Goal: Information Seeking & Learning: Learn about a topic

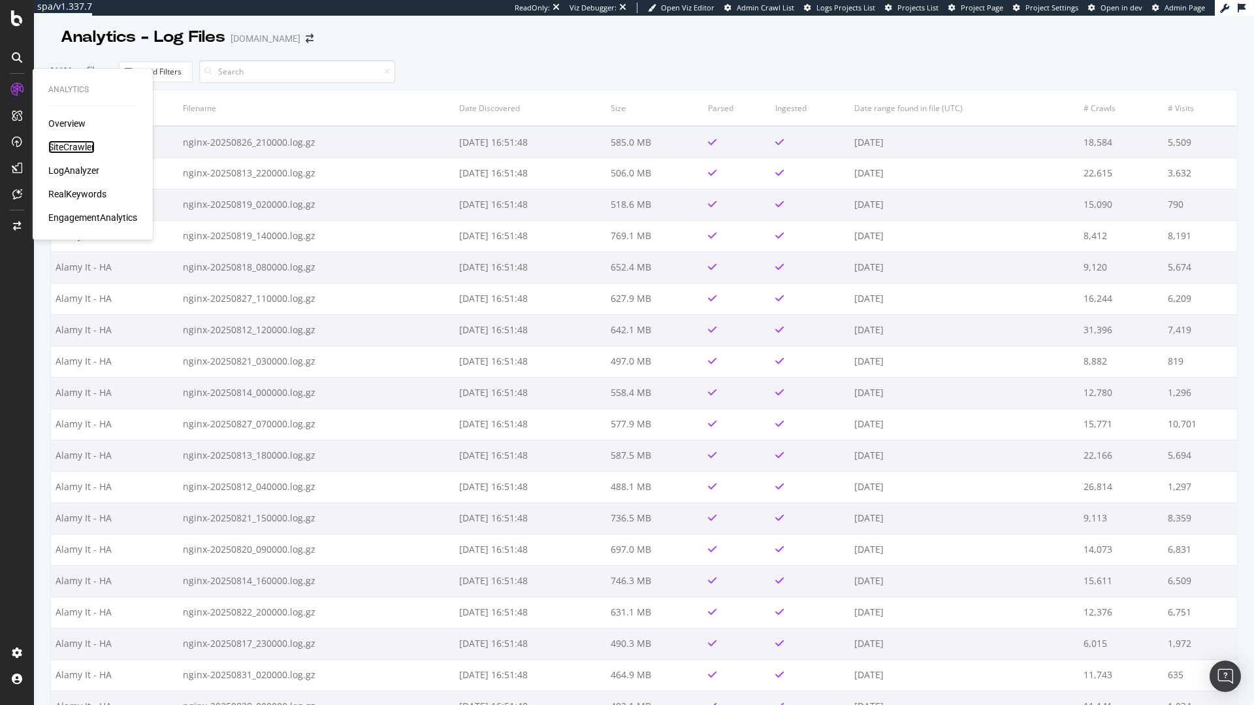
click at [71, 150] on div "SiteCrawler" at bounding box center [71, 146] width 46 height 13
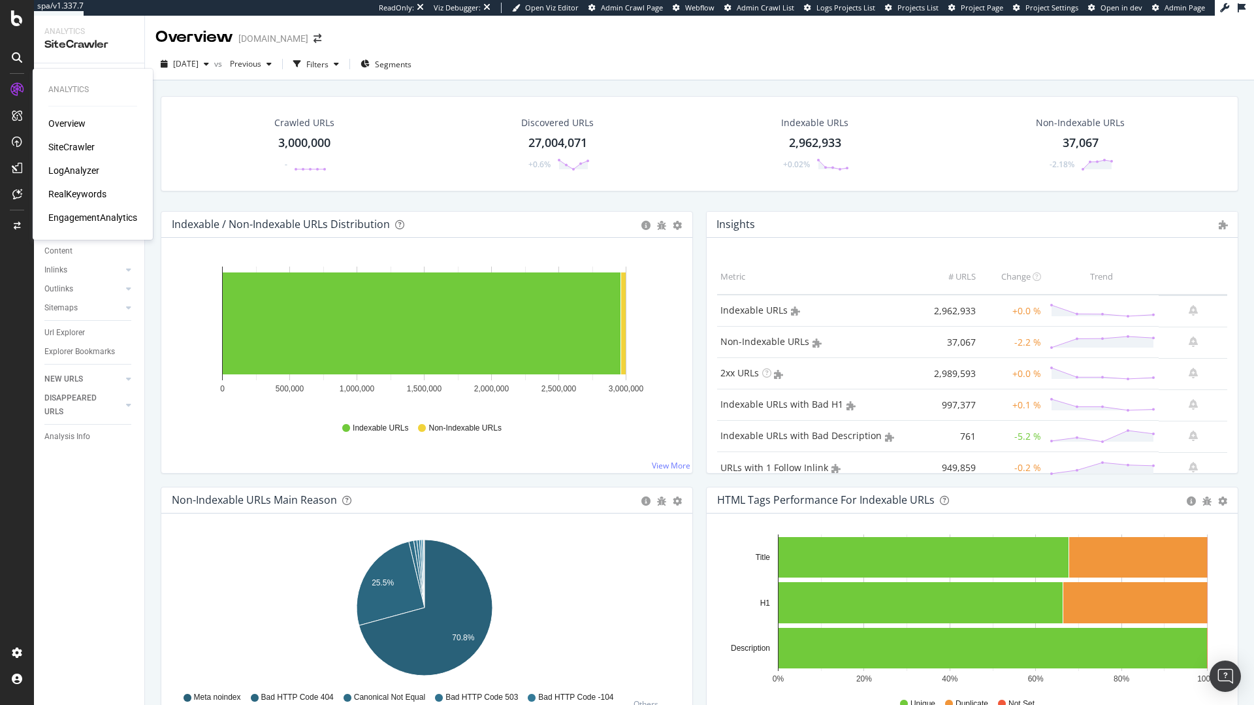
click at [75, 168] on div "LogAnalyzer" at bounding box center [73, 170] width 51 height 13
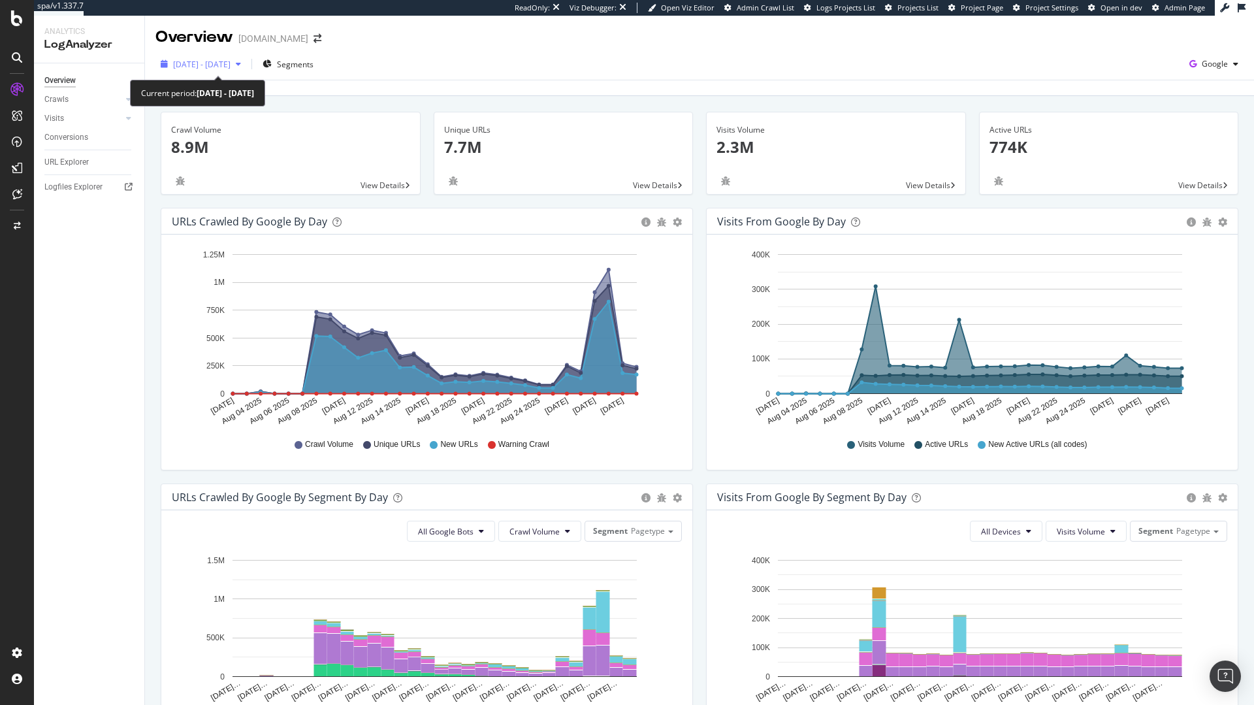
click at [211, 64] on span "2025 Aug. 2nd - Aug. 31st" at bounding box center [201, 64] width 57 height 11
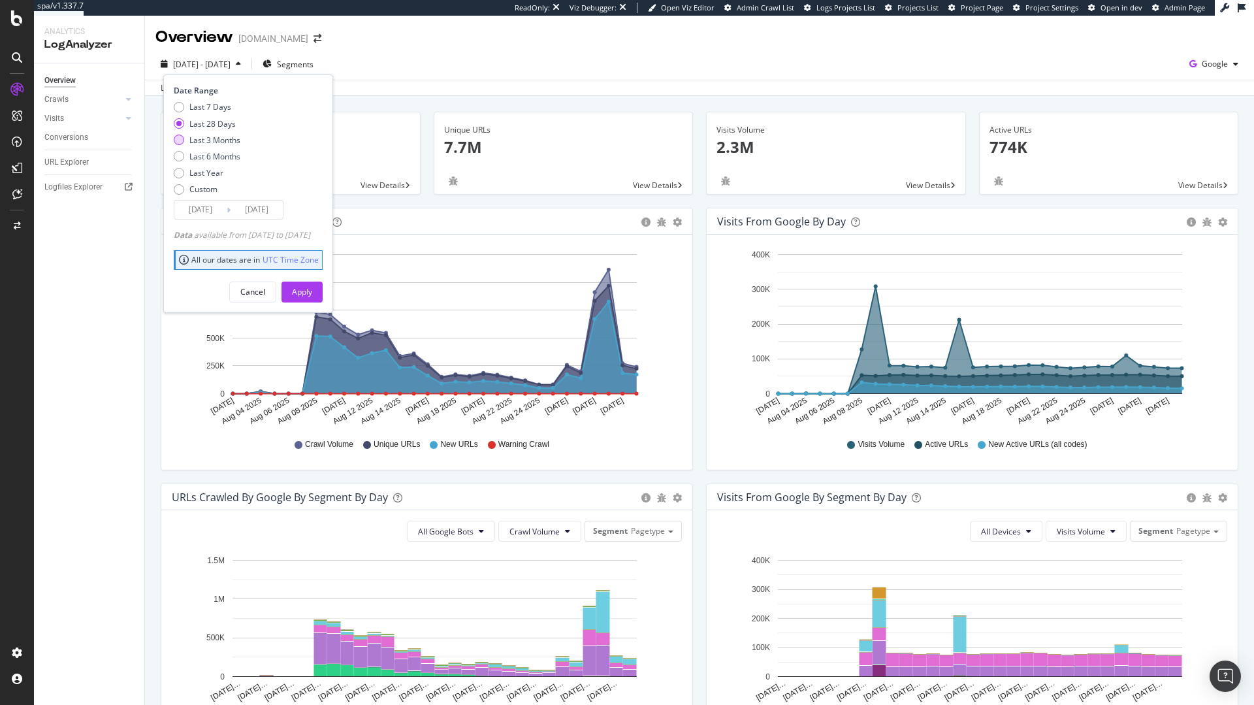
click at [228, 138] on div "Last 3 Months" at bounding box center [214, 140] width 51 height 11
type input "2025/06/01"
click at [308, 296] on button "Apply" at bounding box center [301, 291] width 41 height 21
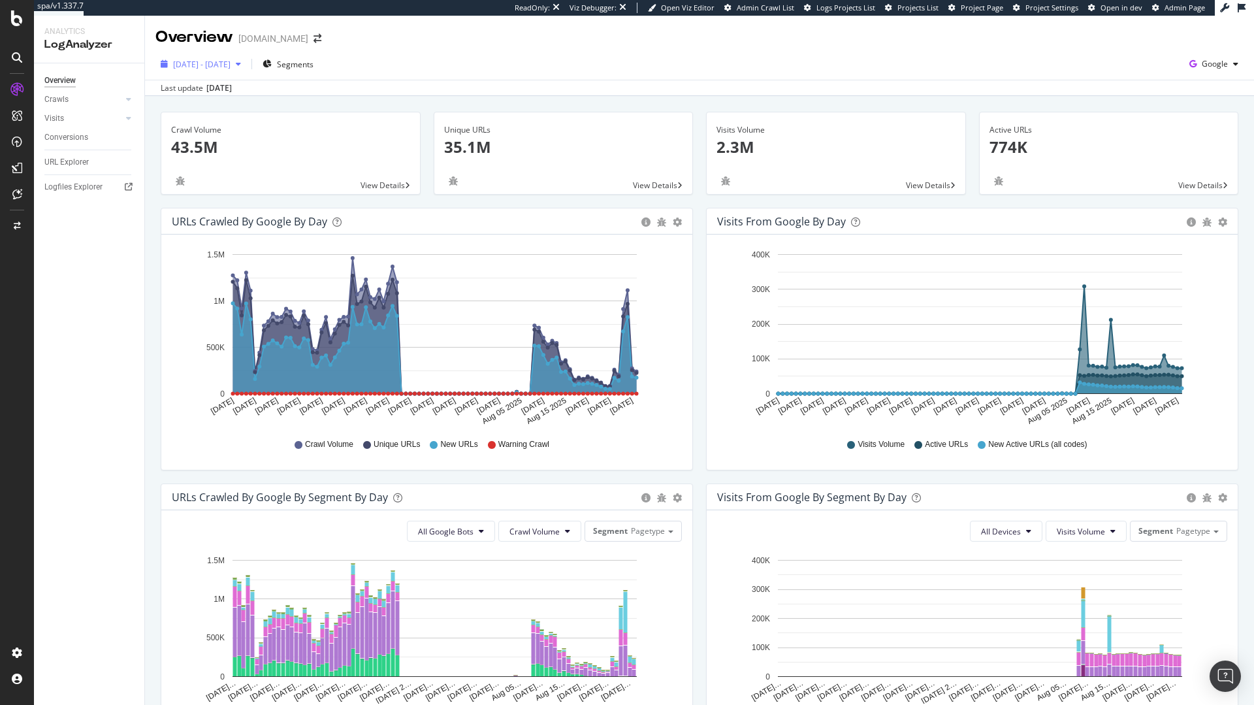
click at [220, 74] on button "2025 Jun. 1st - Aug. 31st" at bounding box center [200, 64] width 91 height 21
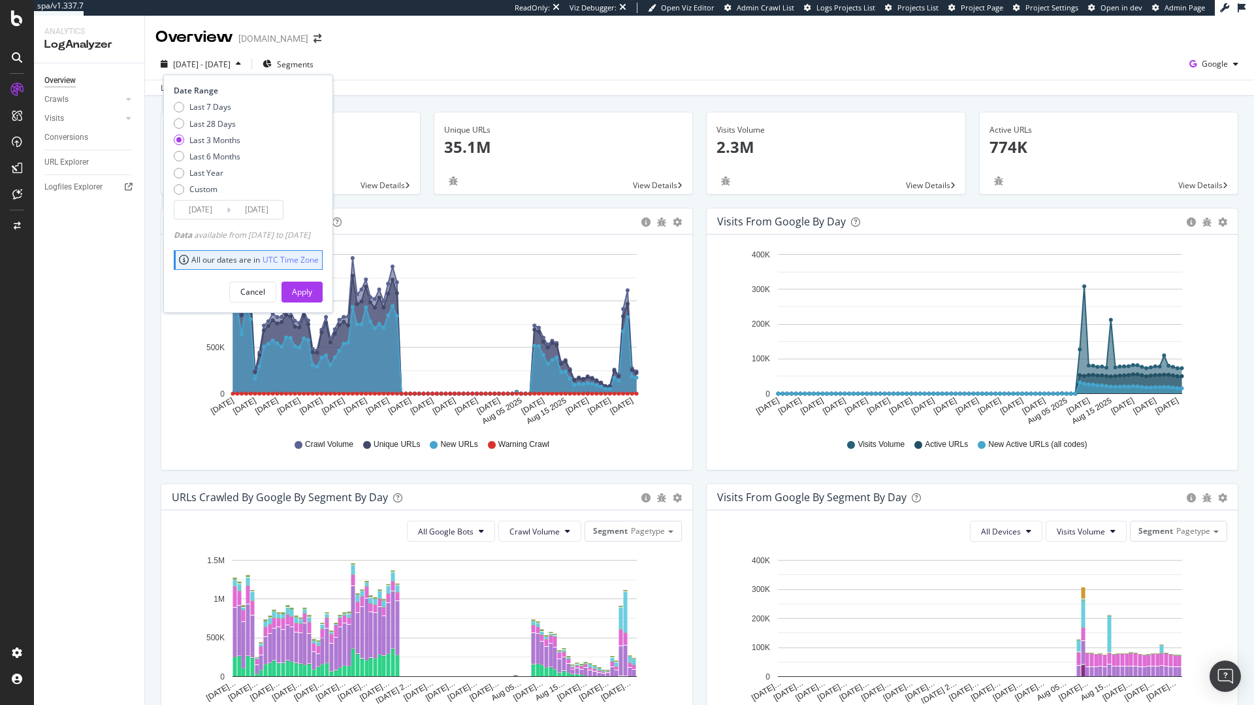
click at [992, 106] on div "Crawl Volume 43.5M View Details Unique URLs 35.1M View Details Visits Volume 2.…" at bounding box center [699, 588] width 1109 height 984
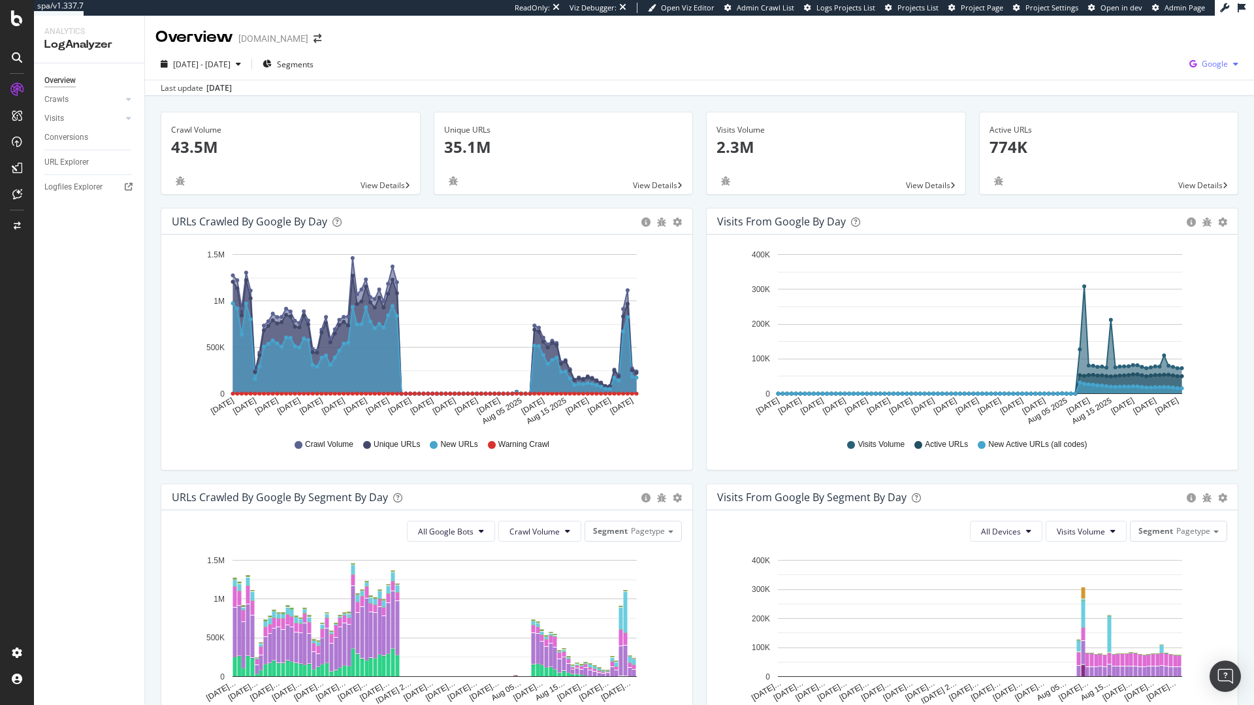
click at [1202, 63] on span "Google" at bounding box center [1215, 63] width 26 height 11
click at [1158, 97] on div "Other AI Bots" at bounding box center [1129, 88] width 90 height 19
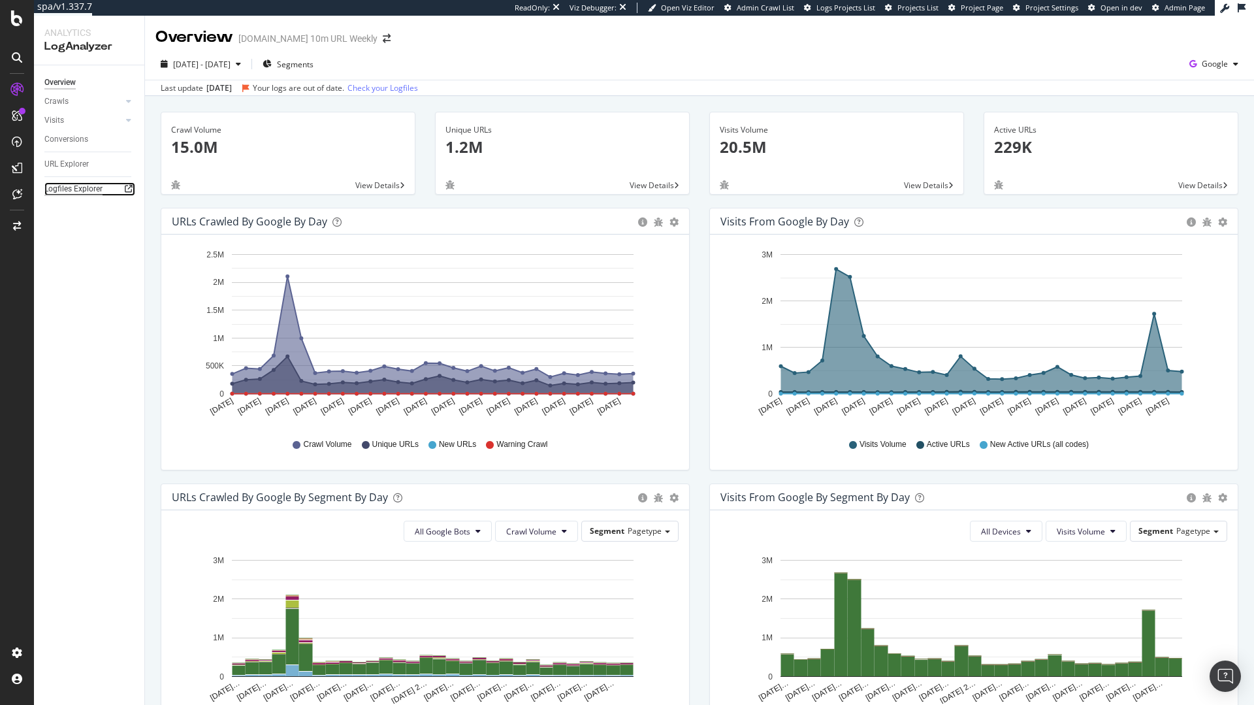
click at [77, 191] on div "Logfiles Explorer" at bounding box center [73, 189] width 58 height 14
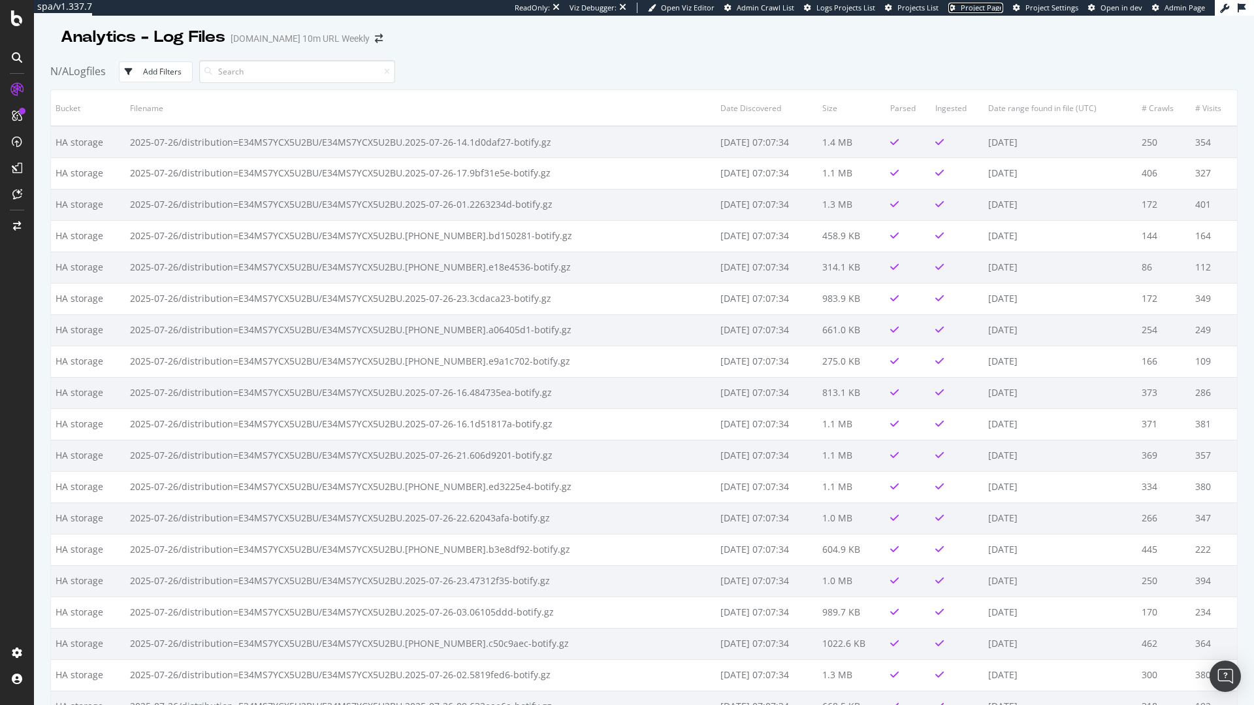
click at [996, 5] on span "Project Page" at bounding box center [982, 8] width 42 height 10
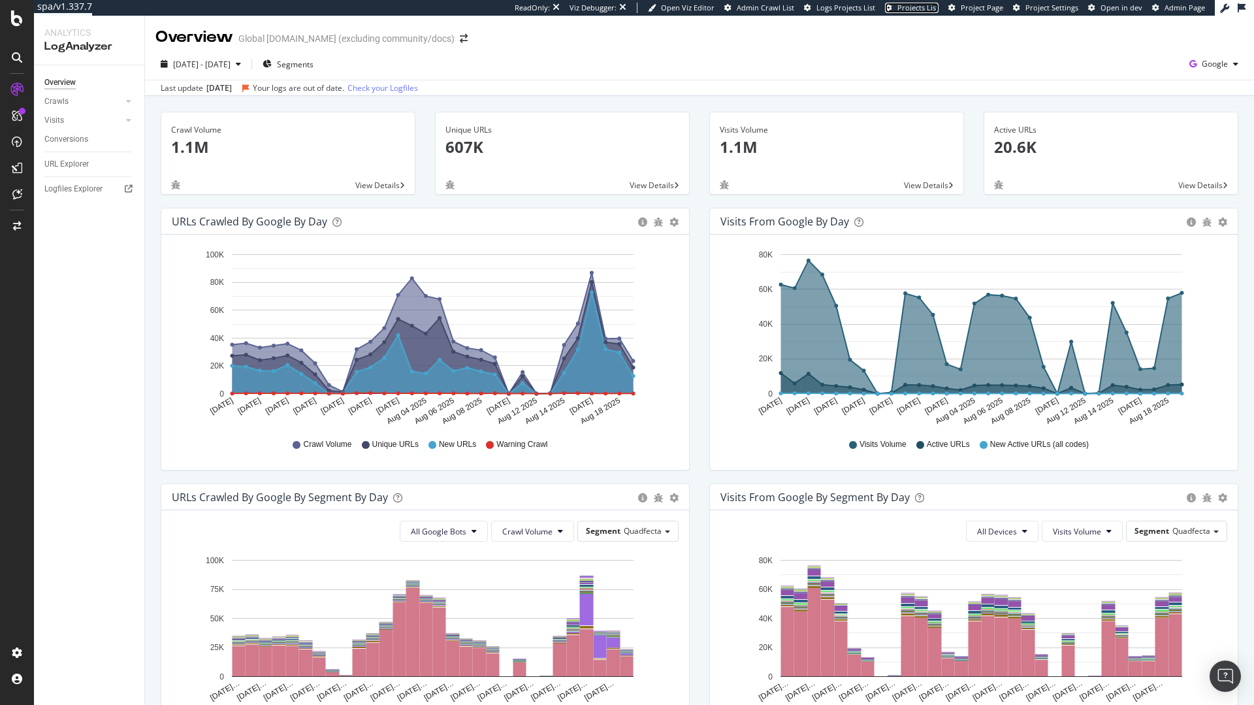
click at [917, 11] on span "Projects List" at bounding box center [917, 8] width 41 height 10
click at [975, 9] on span "Project Page" at bounding box center [982, 8] width 42 height 10
